Goal: Information Seeking & Learning: Learn about a topic

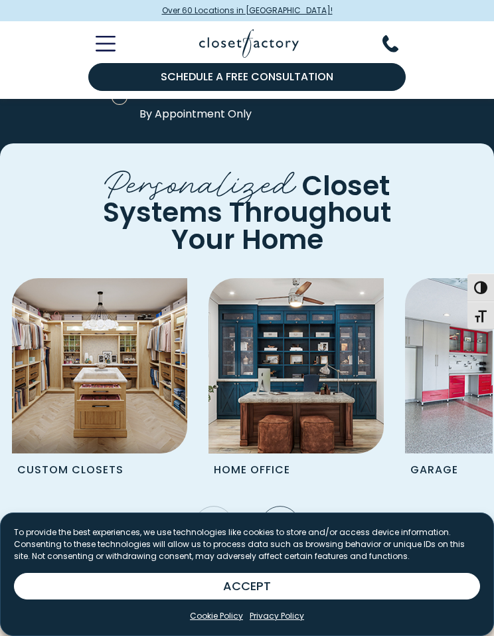
scroll to position [4734, 0]
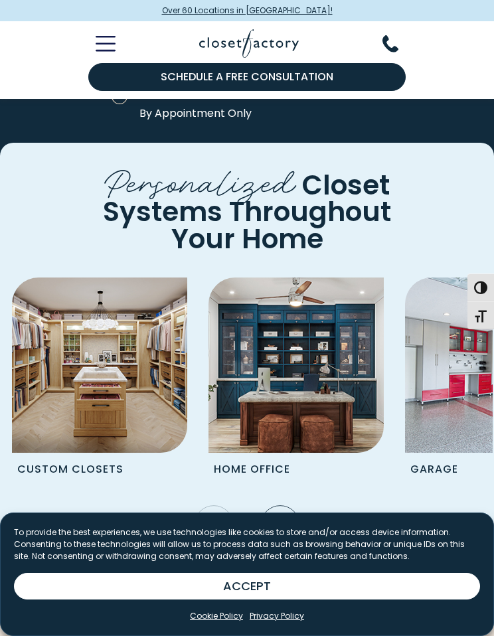
click at [115, 406] on img "Pages Gallery" at bounding box center [99, 364] width 175 height 175
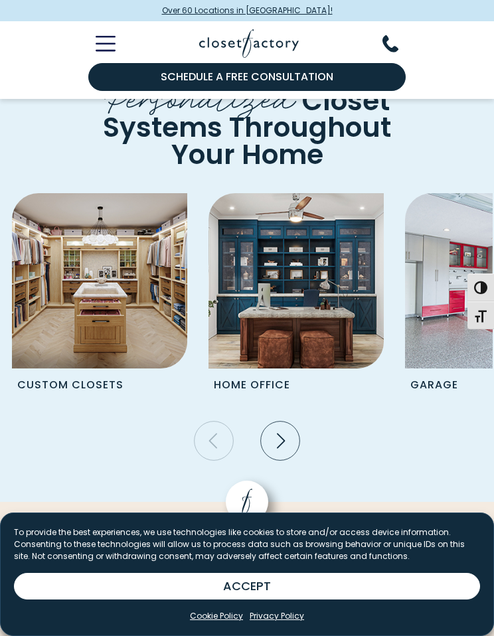
scroll to position [4729, 0]
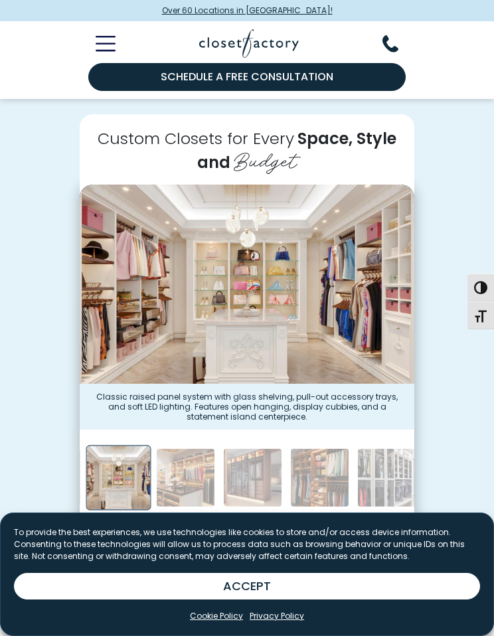
scroll to position [293, 0]
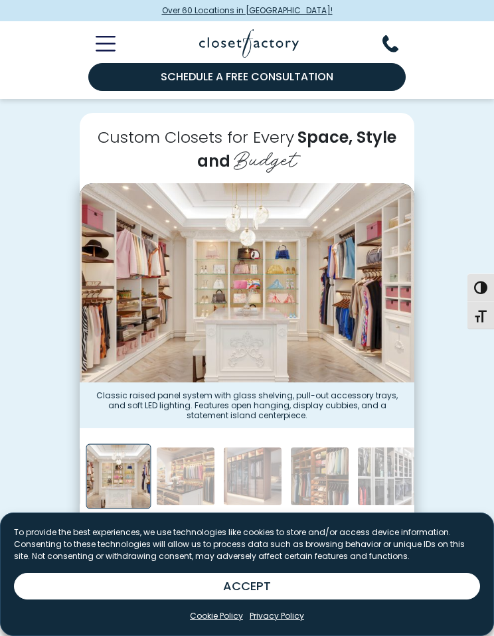
click at [198, 458] on img "Thumbnail Gallery" at bounding box center [185, 476] width 59 height 59
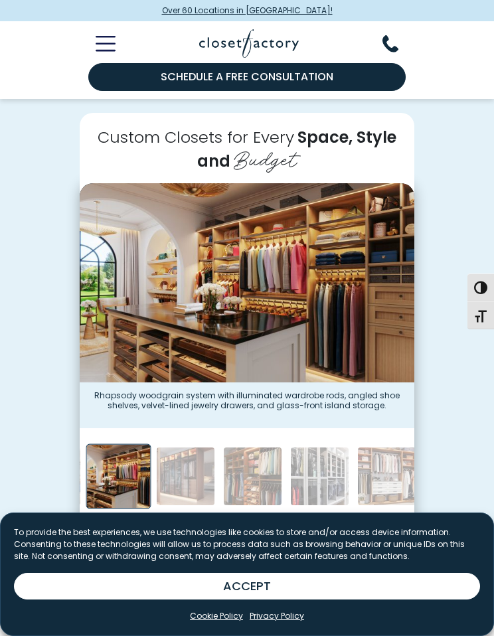
click at [199, 467] on img "Thumbnail Gallery" at bounding box center [185, 476] width 59 height 59
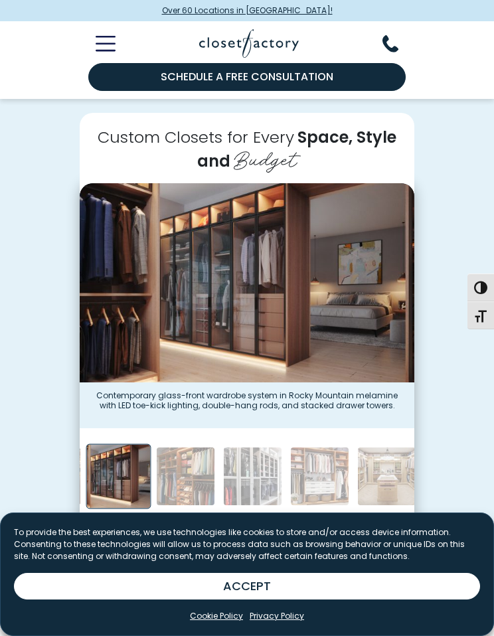
click at [198, 465] on img "Thumbnail Gallery" at bounding box center [185, 476] width 59 height 59
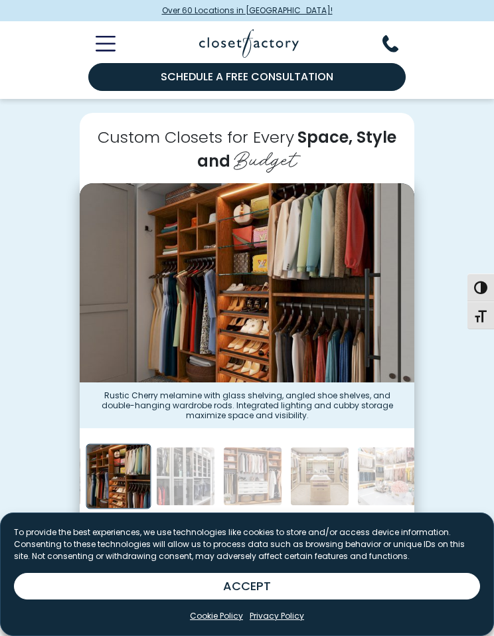
click at [199, 462] on img "Thumbnail Gallery" at bounding box center [185, 476] width 59 height 59
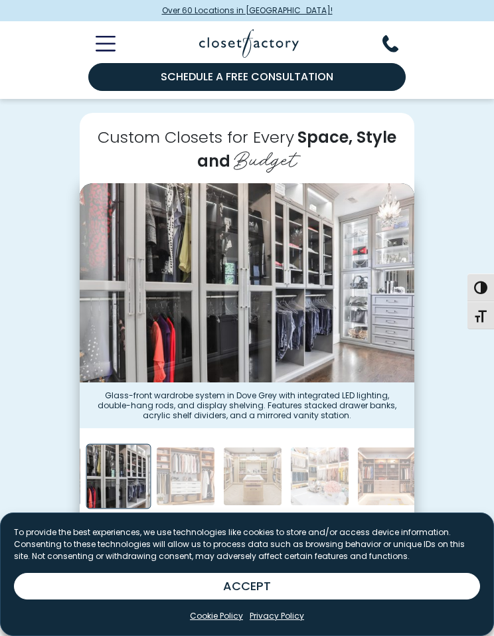
click at [200, 466] on img "Thumbnail Gallery" at bounding box center [185, 476] width 59 height 59
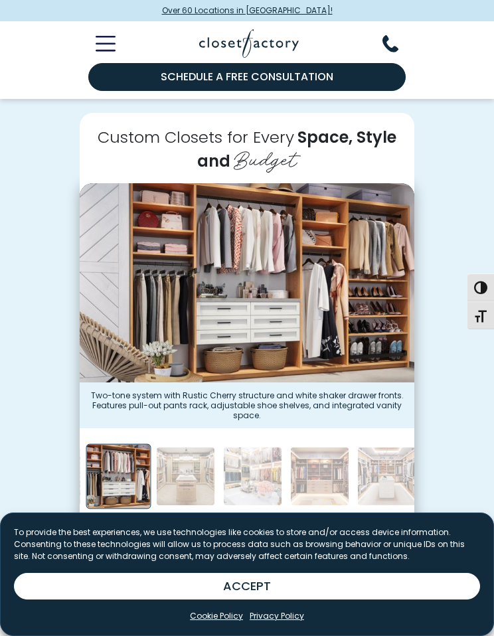
click at [196, 465] on img "Thumbnail Gallery" at bounding box center [185, 476] width 59 height 59
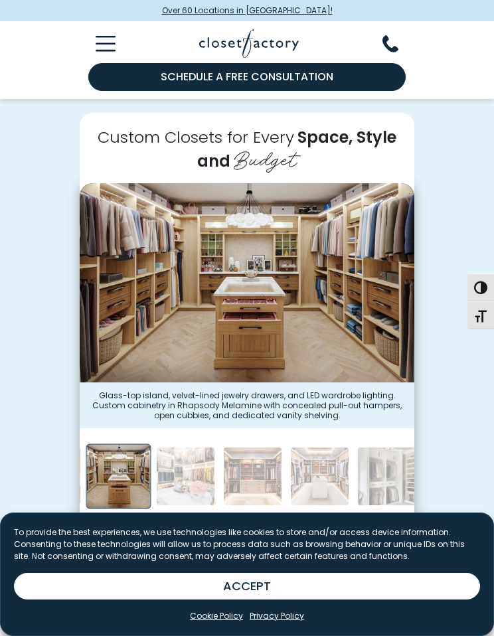
click at [198, 469] on img "Thumbnail Gallery" at bounding box center [185, 476] width 59 height 59
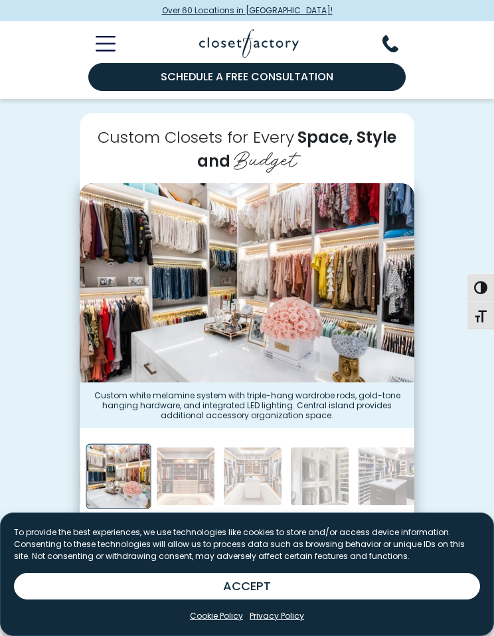
click at [194, 466] on img "Thumbnail Gallery" at bounding box center [185, 476] width 59 height 59
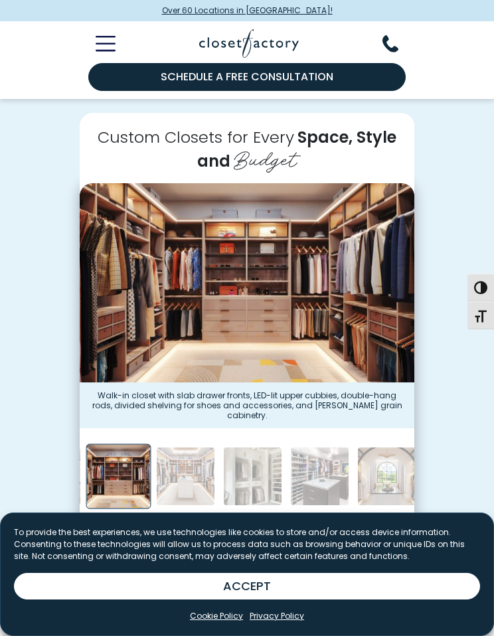
click at [196, 468] on img "Thumbnail Gallery" at bounding box center [185, 476] width 59 height 59
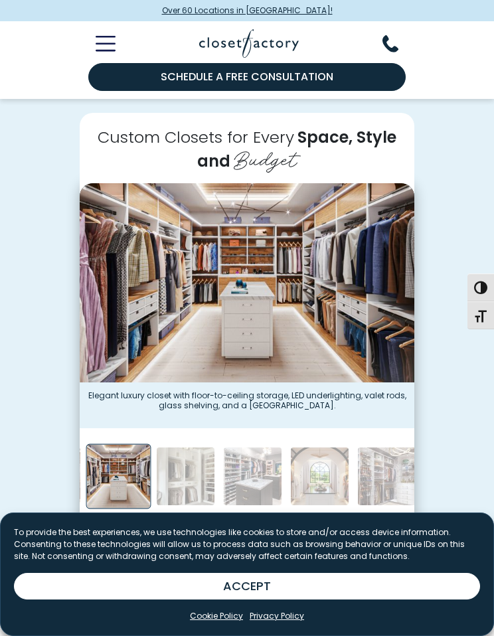
click at [196, 473] on img "Thumbnail Gallery" at bounding box center [185, 476] width 59 height 59
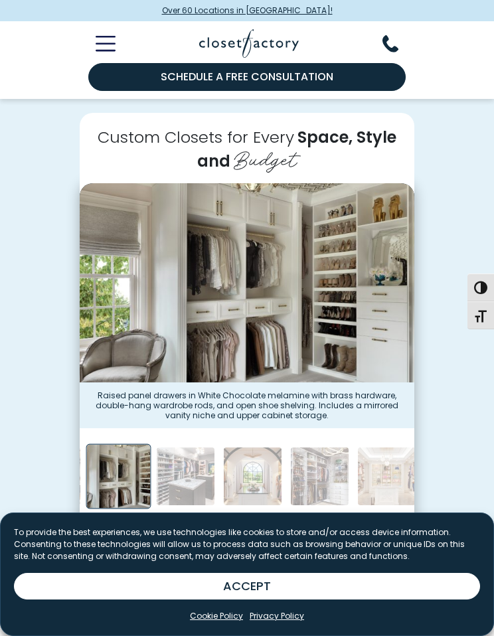
click at [198, 475] on img "Thumbnail Gallery" at bounding box center [185, 476] width 59 height 59
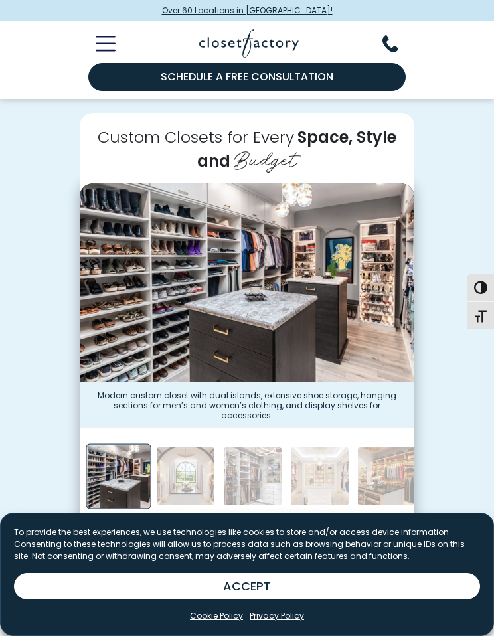
click at [196, 473] on img "Thumbnail Gallery" at bounding box center [185, 476] width 59 height 59
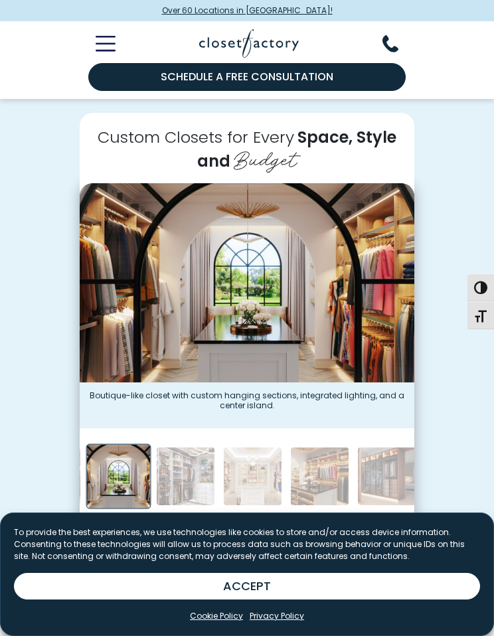
click at [197, 471] on img "Thumbnail Gallery" at bounding box center [185, 476] width 59 height 59
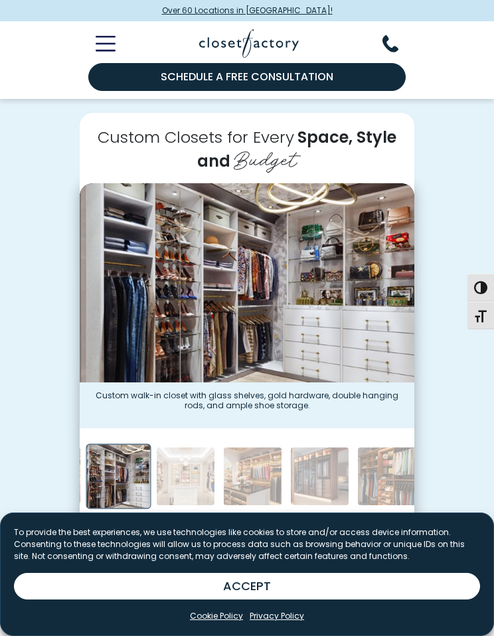
click at [204, 461] on img "Thumbnail Gallery" at bounding box center [185, 476] width 59 height 59
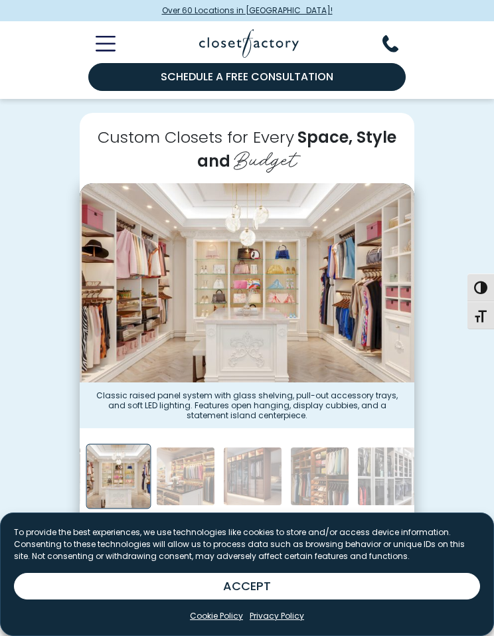
click at [203, 464] on img "Thumbnail Gallery" at bounding box center [185, 476] width 59 height 59
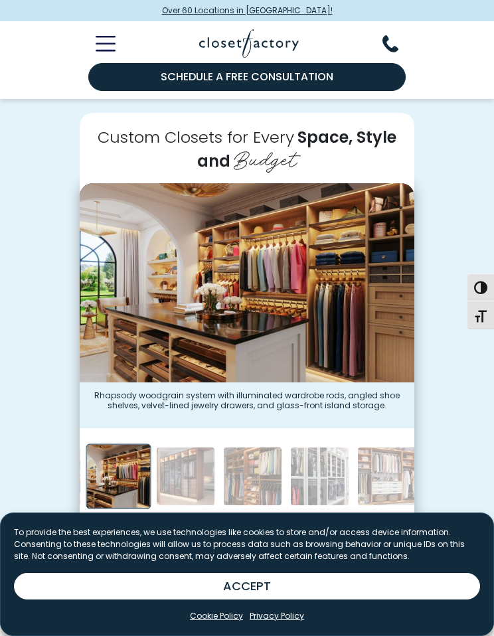
click at [126, 468] on img "Thumbnail Gallery" at bounding box center [118, 476] width 65 height 65
click at [129, 466] on img "Thumbnail Gallery" at bounding box center [118, 476] width 65 height 65
click at [121, 475] on img "Thumbnail Gallery" at bounding box center [118, 476] width 65 height 65
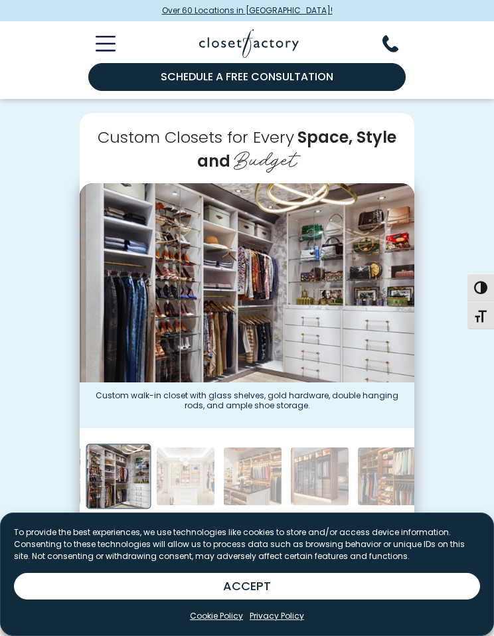
click at [199, 468] on img "Thumbnail Gallery" at bounding box center [185, 476] width 59 height 59
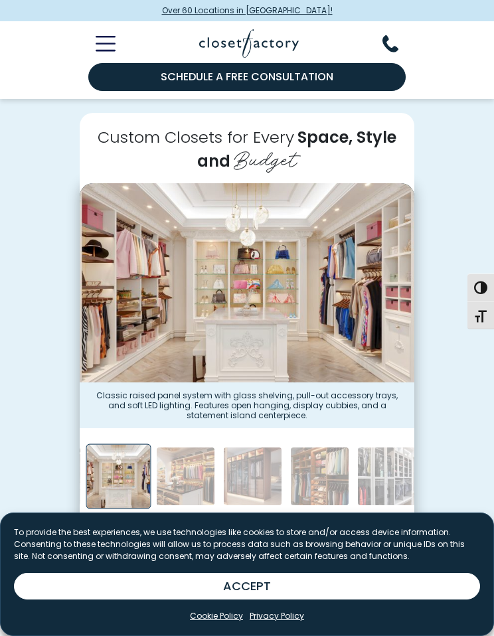
click at [192, 467] on img "Thumbnail Gallery" at bounding box center [185, 476] width 59 height 59
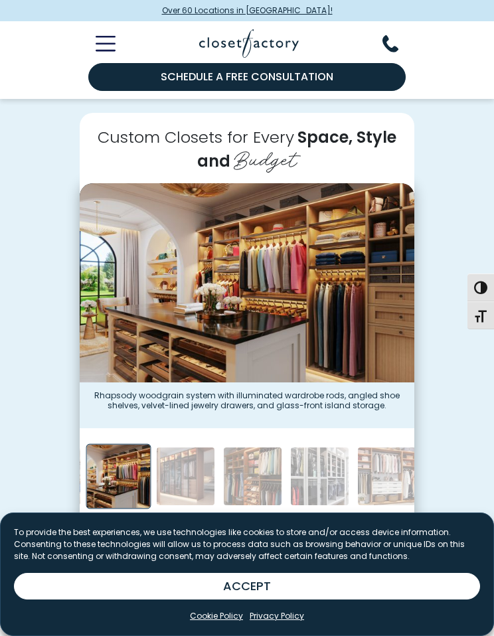
click at [195, 472] on img "Thumbnail Gallery" at bounding box center [185, 476] width 59 height 59
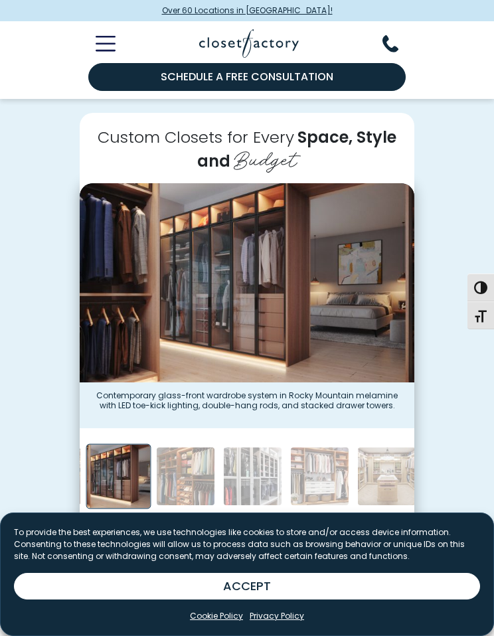
click at [206, 467] on img "Thumbnail Gallery" at bounding box center [185, 476] width 59 height 59
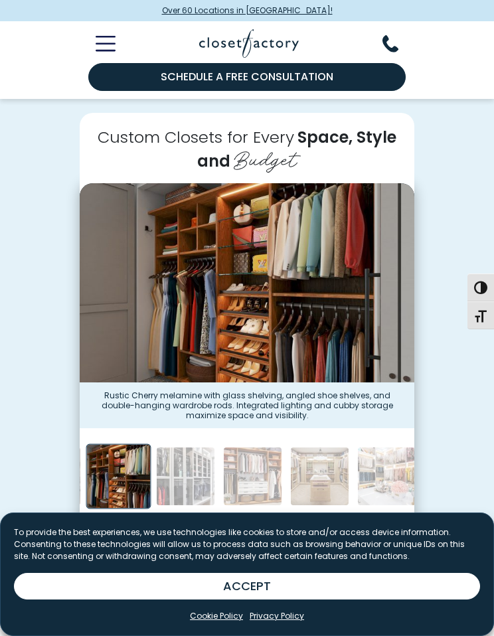
click at [198, 466] on img "Thumbnail Gallery" at bounding box center [185, 476] width 59 height 59
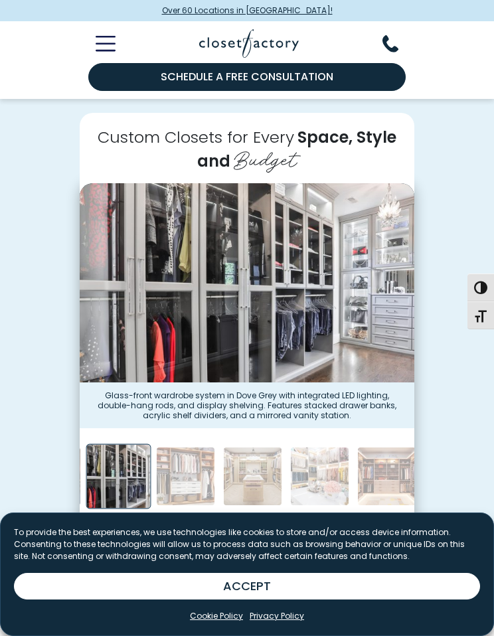
click at [196, 476] on img "Thumbnail Gallery" at bounding box center [185, 476] width 59 height 59
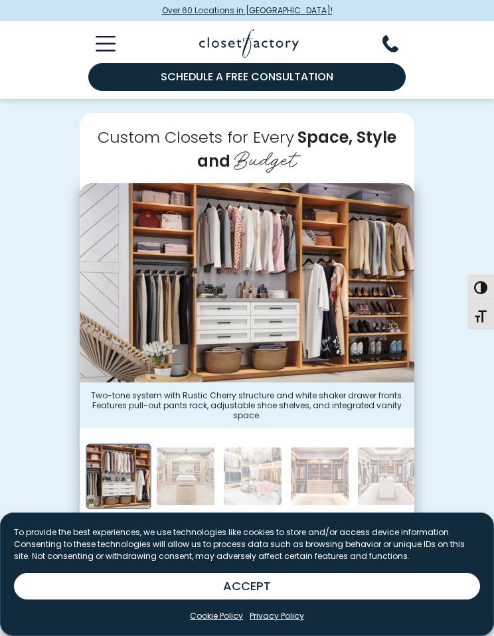
click at [207, 473] on img "Thumbnail Gallery" at bounding box center [185, 476] width 59 height 59
click at [275, 463] on img "Thumbnail Gallery" at bounding box center [252, 476] width 59 height 59
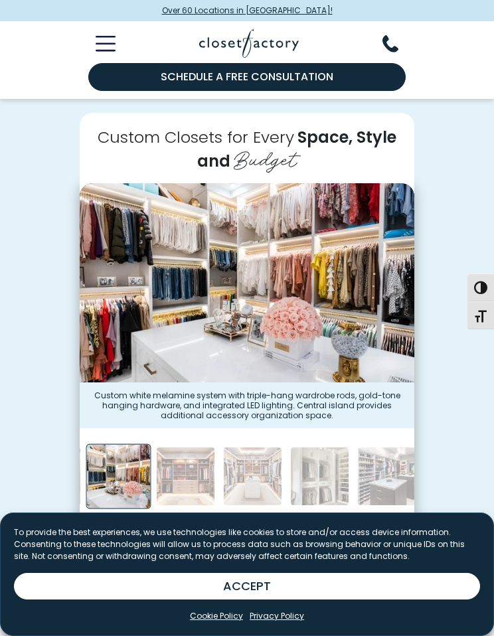
click at [187, 477] on img "Thumbnail Gallery" at bounding box center [185, 476] width 59 height 59
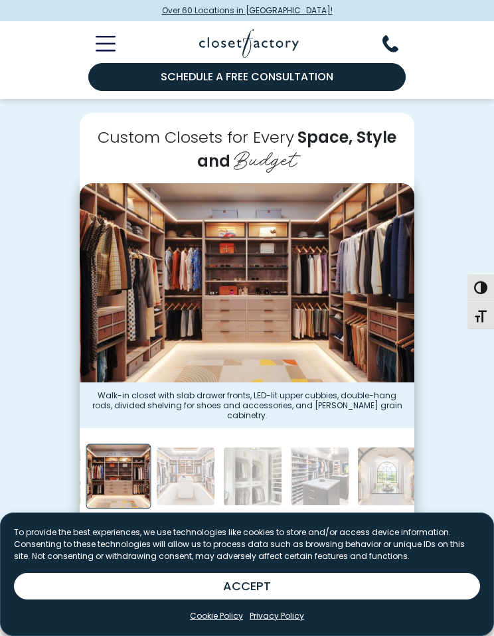
click at [204, 470] on img "Thumbnail Gallery" at bounding box center [185, 476] width 59 height 59
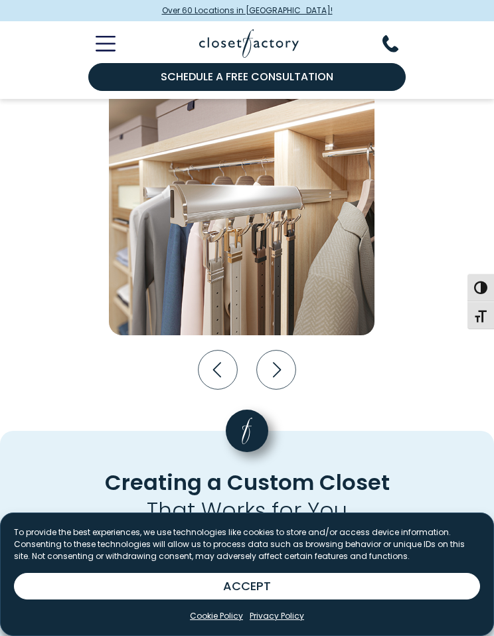
scroll to position [2782, 0]
click at [281, 361] on icon "Next slide" at bounding box center [276, 369] width 39 height 39
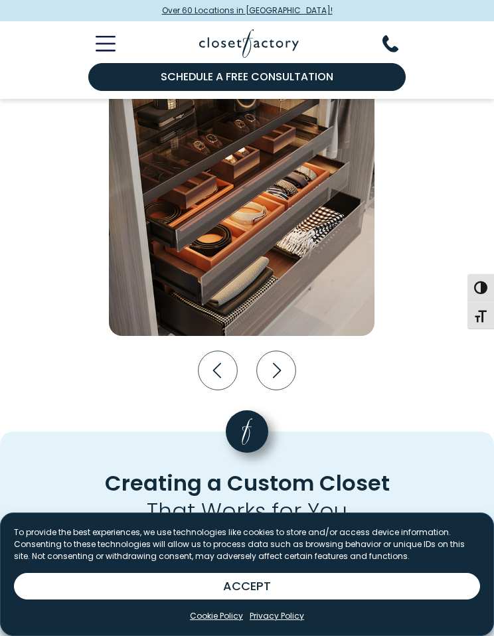
click at [275, 364] on icon "Next slide" at bounding box center [276, 369] width 39 height 39
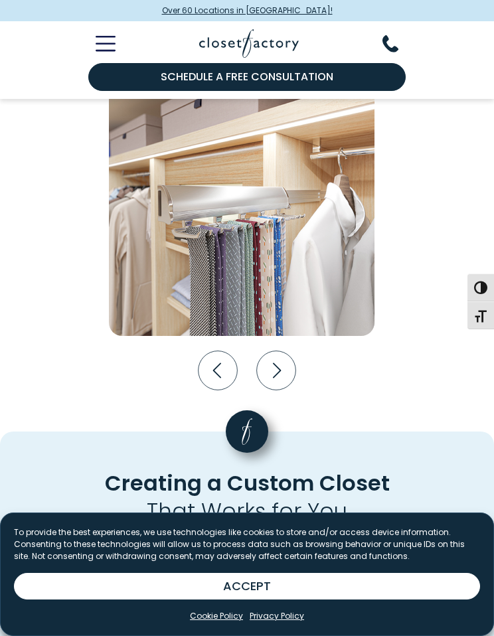
click at [279, 364] on icon "Next slide" at bounding box center [276, 369] width 39 height 39
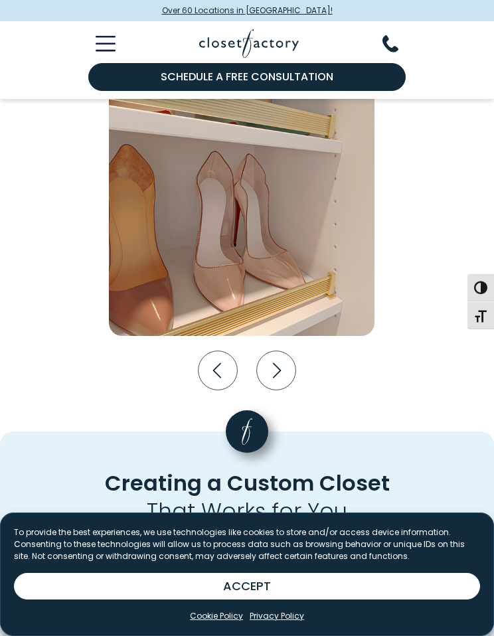
click at [279, 366] on icon "Next slide" at bounding box center [277, 369] width 8 height 15
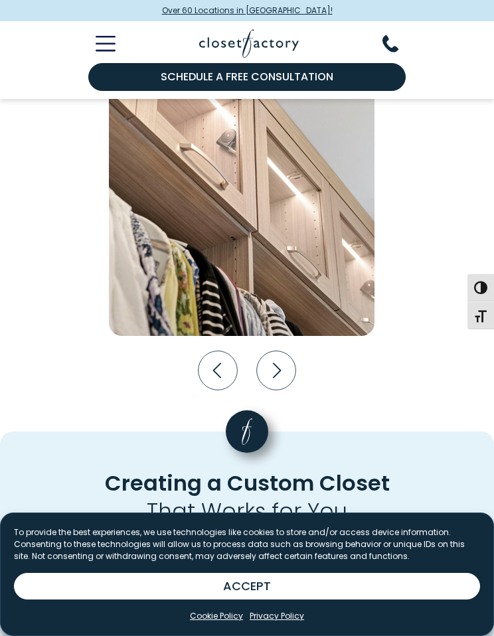
click at [279, 366] on icon "Next slide" at bounding box center [276, 369] width 39 height 39
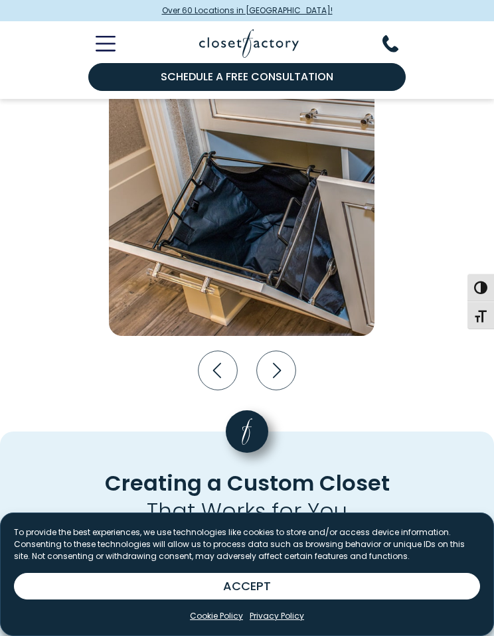
click at [279, 367] on icon "Next slide" at bounding box center [277, 369] width 8 height 15
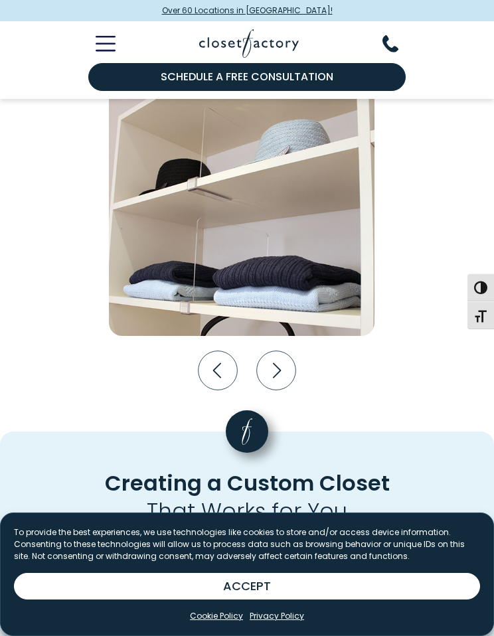
click at [280, 364] on icon "Next slide" at bounding box center [277, 369] width 8 height 15
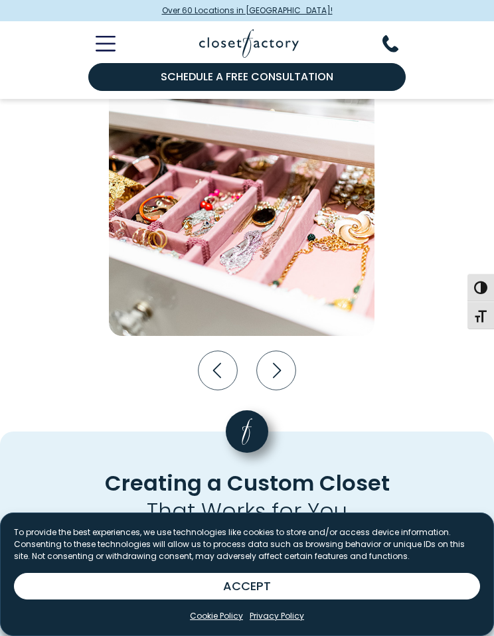
click at [278, 367] on icon "Next slide" at bounding box center [277, 369] width 8 height 15
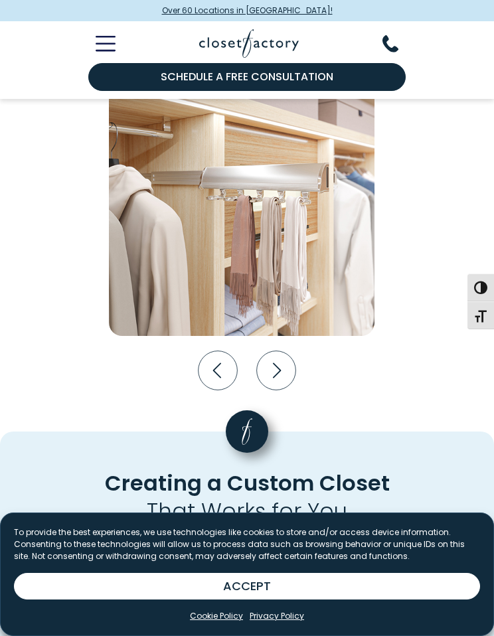
click at [279, 366] on icon "Next slide" at bounding box center [277, 369] width 8 height 15
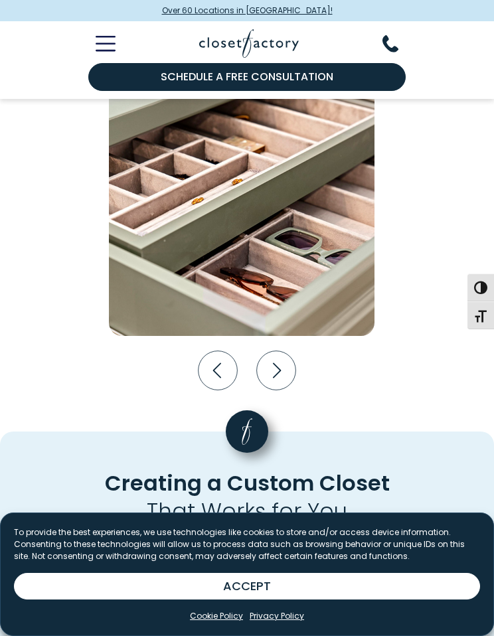
click at [276, 370] on icon "Next slide" at bounding box center [277, 369] width 8 height 15
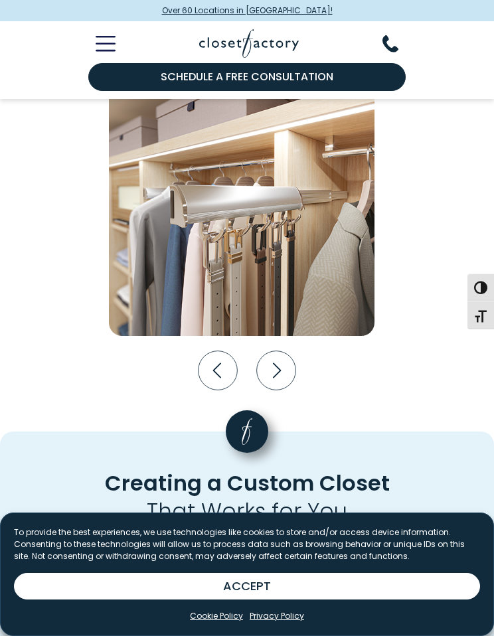
click at [276, 368] on icon "Next slide" at bounding box center [276, 369] width 39 height 39
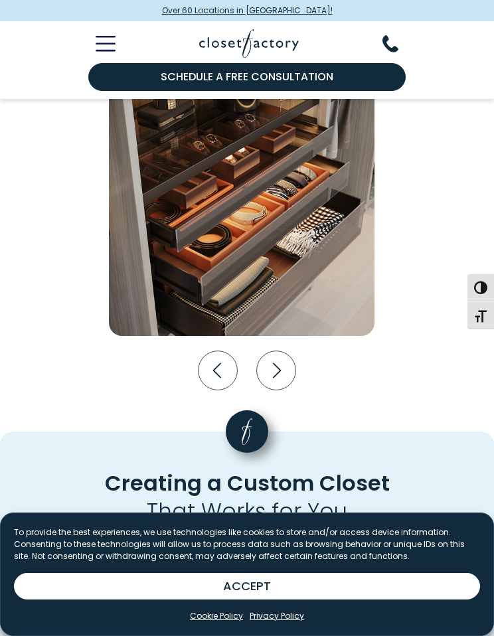
click at [277, 367] on icon "Next slide" at bounding box center [276, 369] width 39 height 39
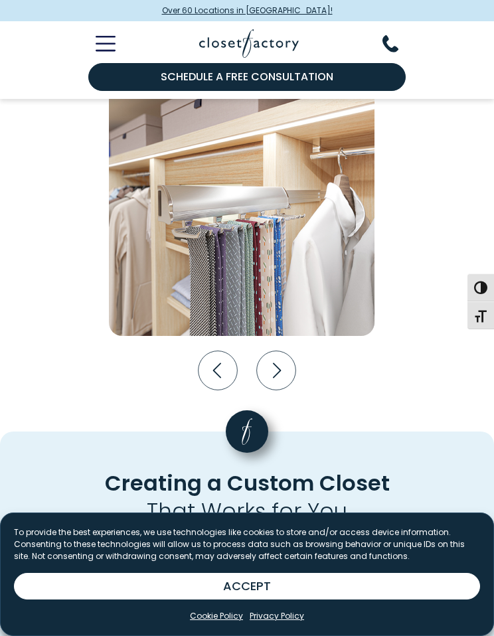
click at [279, 366] on icon "Next slide" at bounding box center [276, 369] width 39 height 39
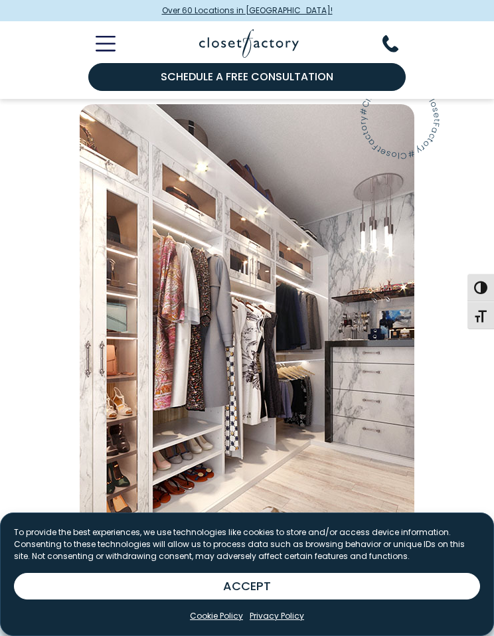
scroll to position [1166, 0]
